Goal: Information Seeking & Learning: Learn about a topic

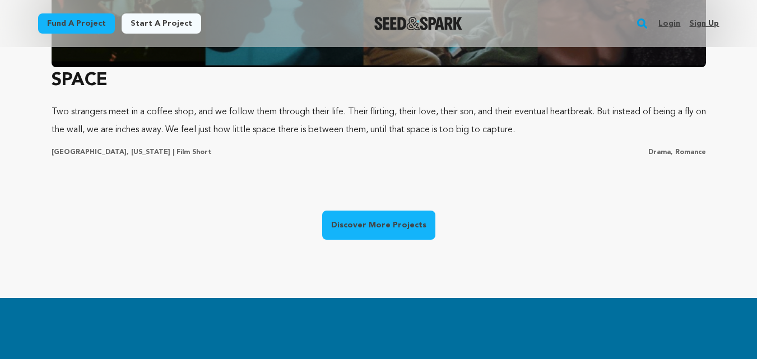
scroll to position [950, 0]
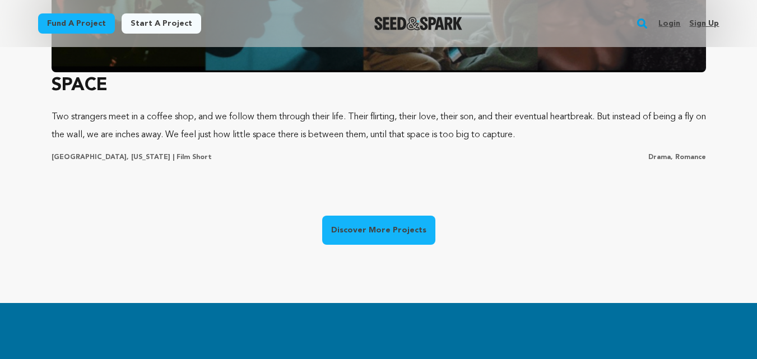
click at [344, 232] on link "Discover More Projects" at bounding box center [378, 230] width 113 height 29
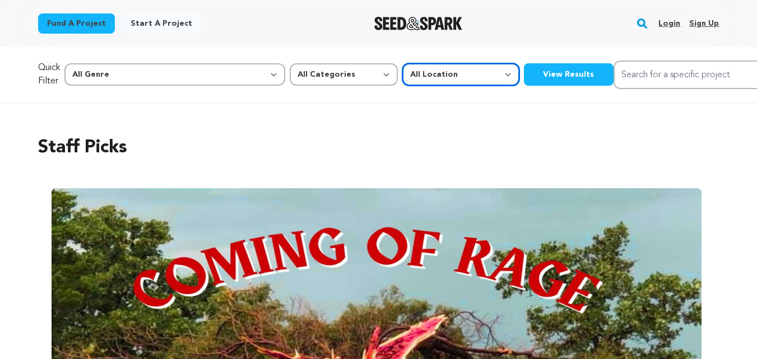
click at [403, 76] on select "All Location Everywhere United States Canada" at bounding box center [461, 74] width 117 height 22
click at [403, 63] on select "All Location Everywhere United States Canada" at bounding box center [461, 74] width 117 height 22
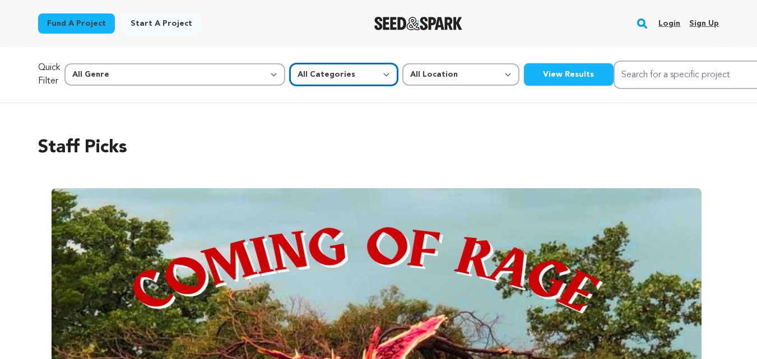
click at [290, 68] on select "All Categories Film Feature Film Short Series Music Video Comics Artist Residen…" at bounding box center [344, 74] width 108 height 22
click at [290, 63] on select "All Categories Film Feature Film Short Series Music Video Comics Artist Residen…" at bounding box center [344, 74] width 108 height 22
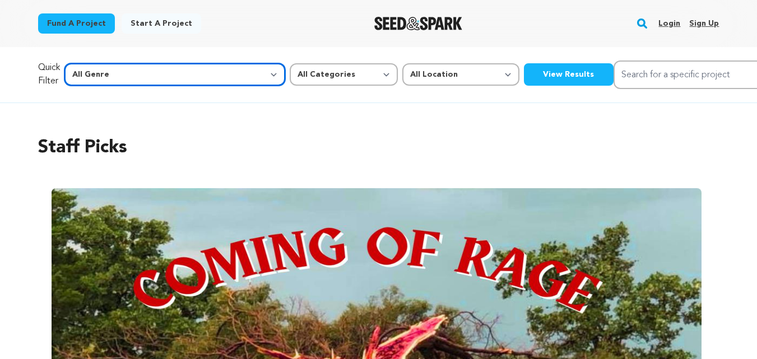
click at [179, 75] on select "All Genre Action Adventure Afrobeat Alternative Ambient Animation Bebop Big Ban…" at bounding box center [174, 74] width 221 height 22
click at [179, 74] on select "All Genre Action Adventure Afrobeat Alternative Ambient Animation Bebop Big Ban…" at bounding box center [174, 74] width 221 height 22
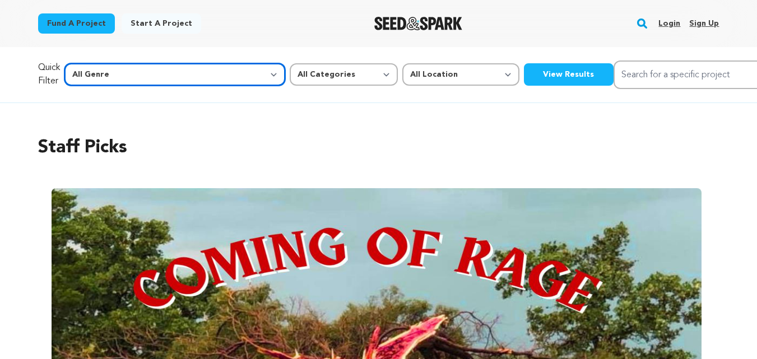
click at [179, 74] on select "All Genre Action Adventure Afrobeat Alternative Ambient Animation Bebop Big Ban…" at bounding box center [174, 74] width 221 height 22
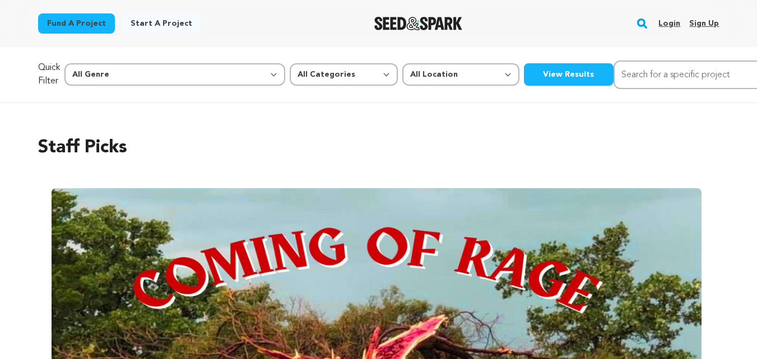
click at [524, 82] on button "View Results" at bounding box center [569, 74] width 90 height 22
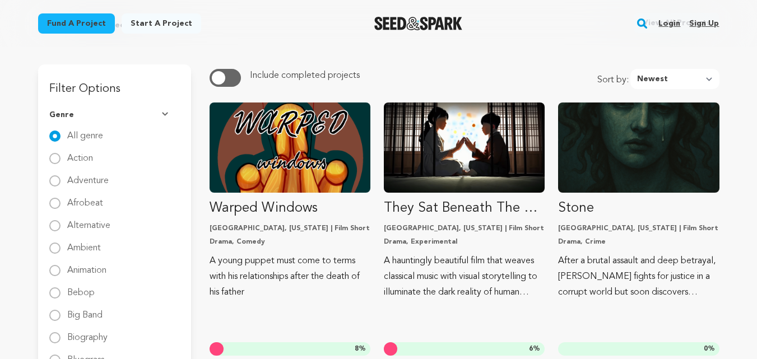
scroll to position [93, 0]
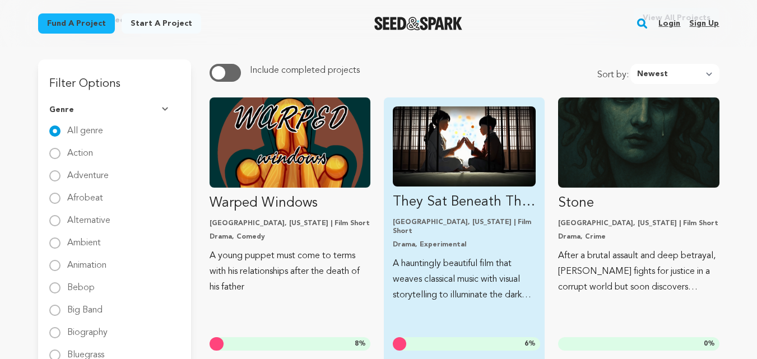
click at [438, 154] on img "Fund They Sat Beneath The Sleeping Moon" at bounding box center [464, 147] width 143 height 80
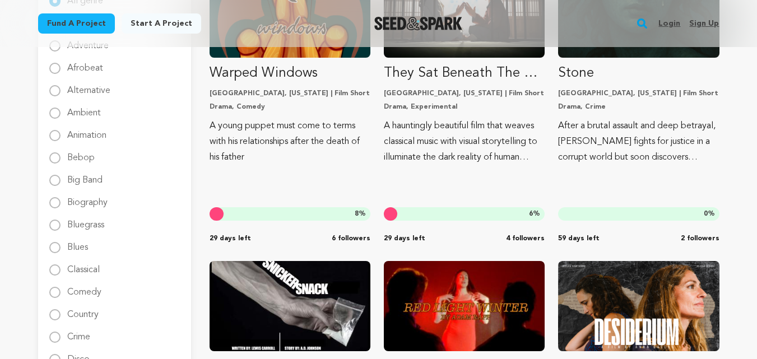
scroll to position [210, 0]
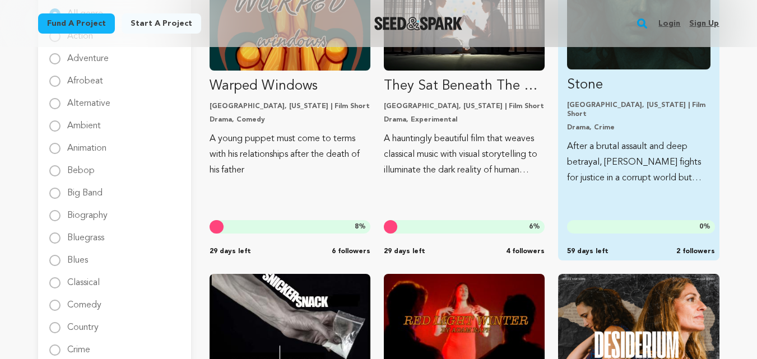
click at [610, 83] on p "Stone" at bounding box center [638, 85] width 143 height 18
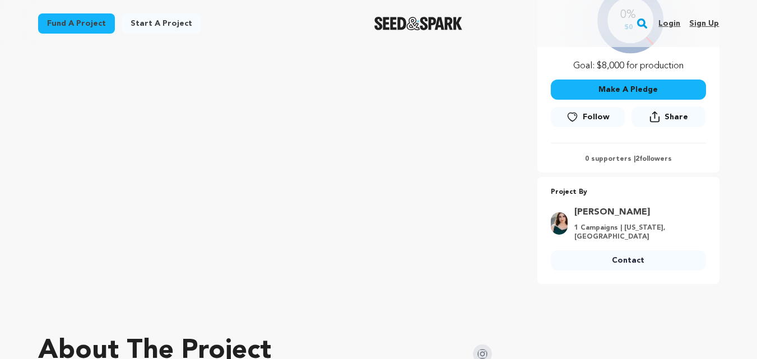
scroll to position [281, 0]
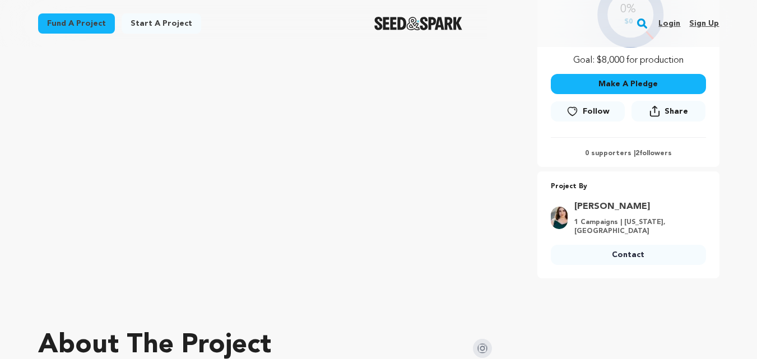
click at [602, 206] on link "[PERSON_NAME]" at bounding box center [637, 206] width 125 height 13
click at [564, 220] on img at bounding box center [559, 218] width 17 height 22
click at [600, 207] on link "[PERSON_NAME]" at bounding box center [637, 206] width 125 height 13
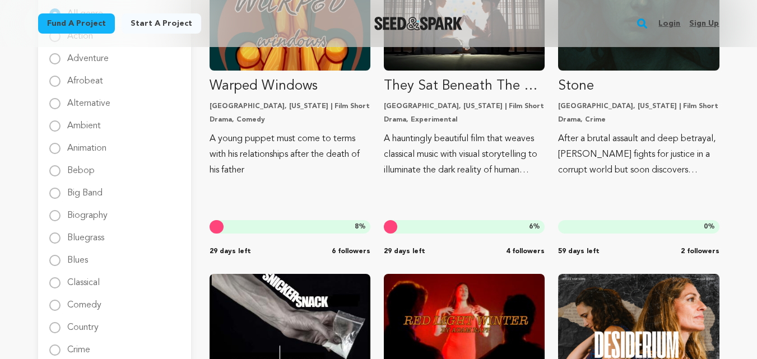
scroll to position [210, 0]
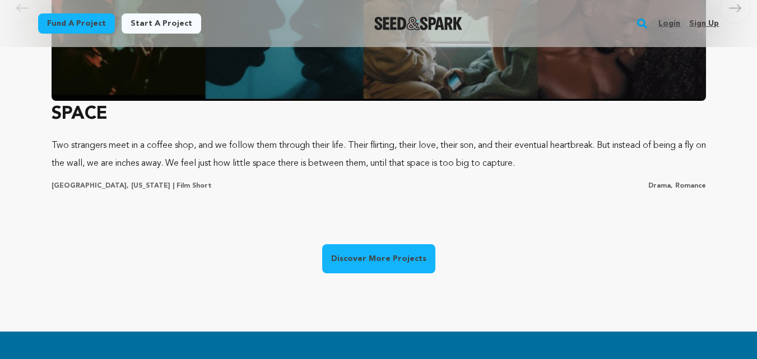
scroll to position [0, 198]
click at [377, 267] on link "Discover More Projects" at bounding box center [378, 258] width 113 height 29
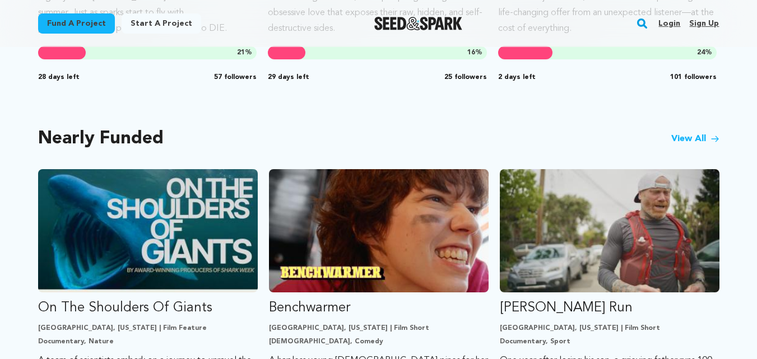
scroll to position [873, 0]
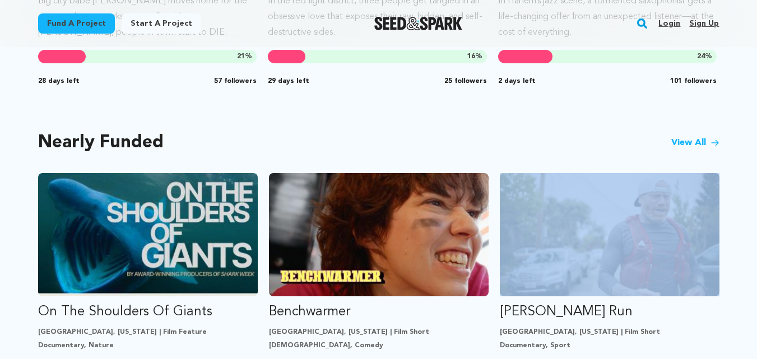
drag, startPoint x: 756, startPoint y: 188, endPoint x: 752, endPoint y: 173, distance: 15.5
click at [752, 173] on div "Highly Anticipated Carousel Skip to previous slide page Carousel Love You To De…" at bounding box center [378, 121] width 757 height 756
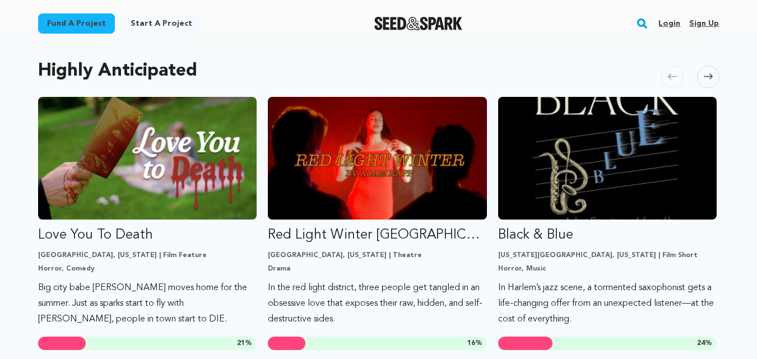
scroll to position [567, 0]
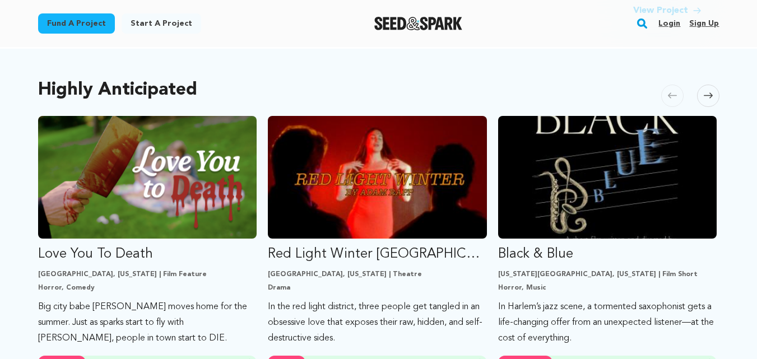
click at [708, 96] on icon at bounding box center [708, 96] width 9 height 6
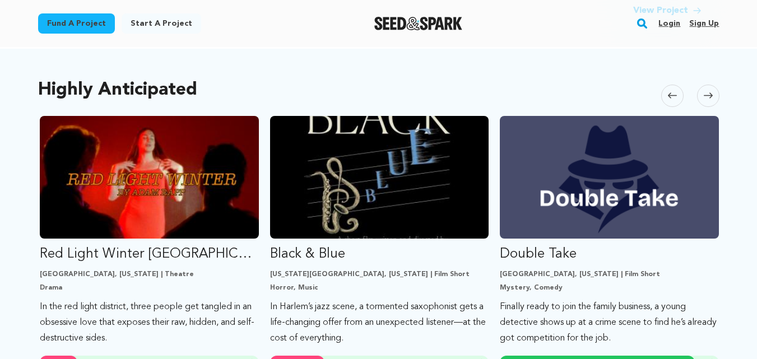
scroll to position [0, 230]
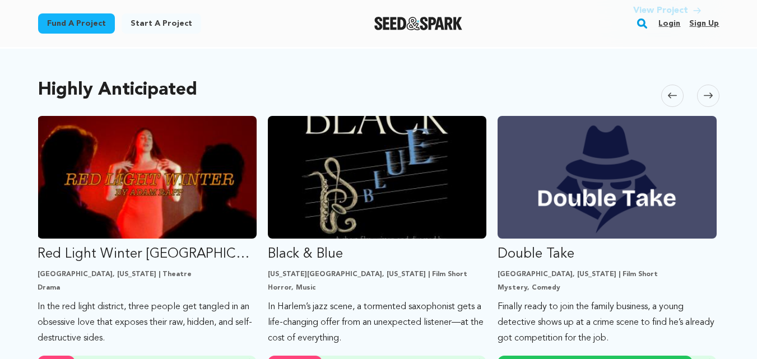
click at [704, 101] on span at bounding box center [708, 96] width 22 height 22
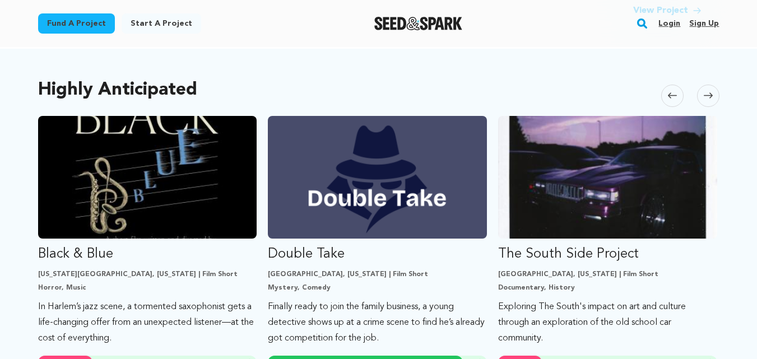
click at [704, 101] on span at bounding box center [708, 96] width 22 height 22
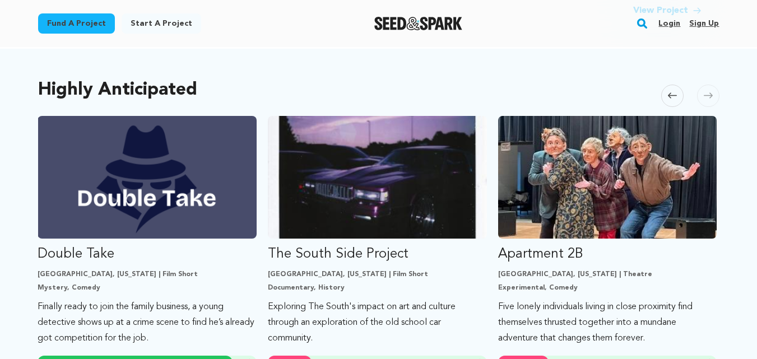
click at [704, 101] on span at bounding box center [708, 96] width 22 height 22
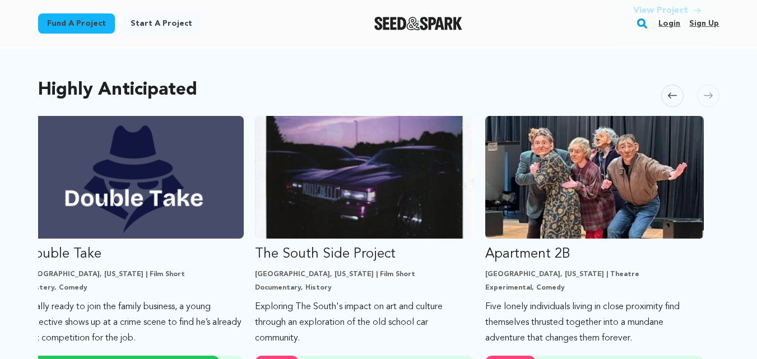
click at [704, 101] on span at bounding box center [708, 96] width 22 height 22
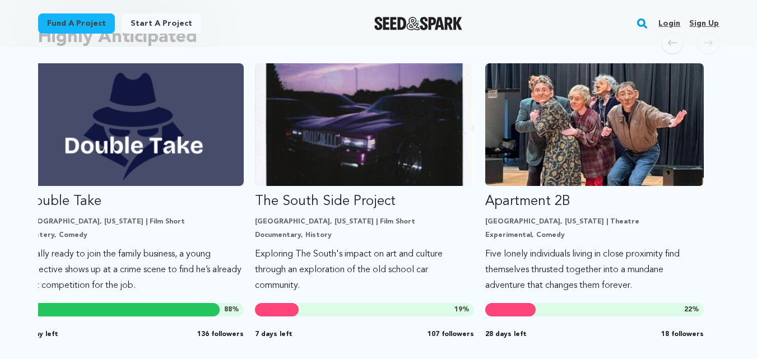
scroll to position [623, 0]
